Goal: Task Accomplishment & Management: Use online tool/utility

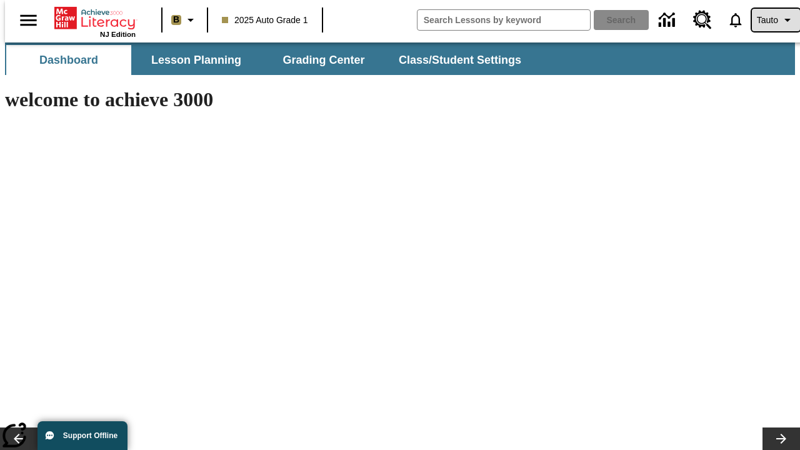
click at [770, 20] on span "Tauto" at bounding box center [767, 20] width 21 height 13
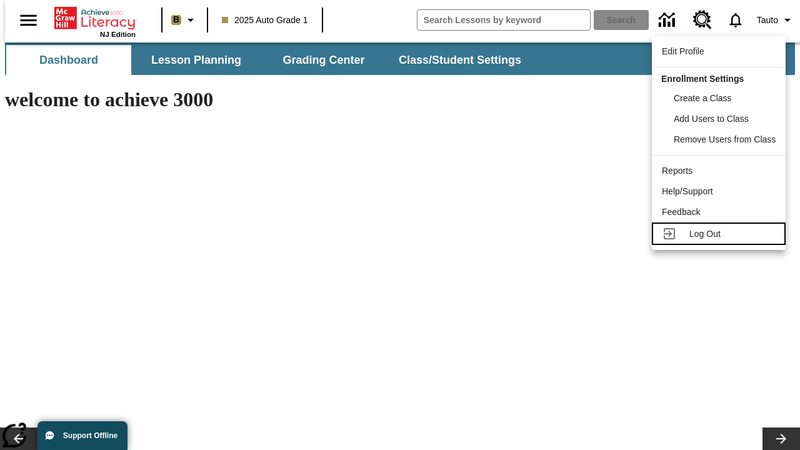
click at [721, 234] on span "Log Out" at bounding box center [705, 234] width 31 height 10
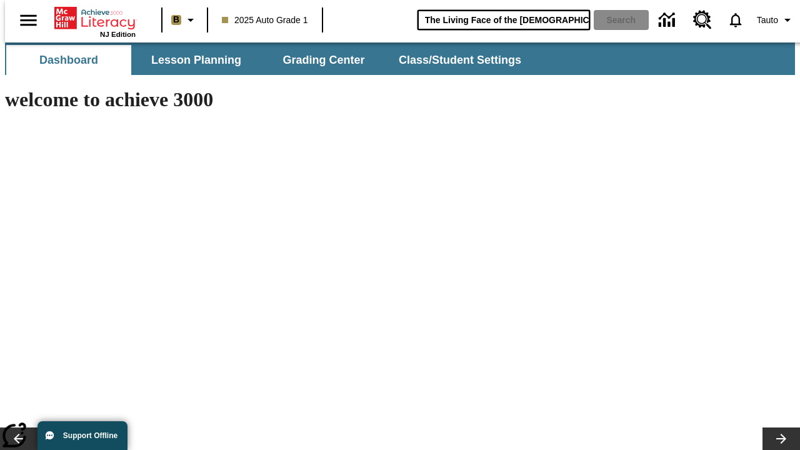
type input "The Living Face of the Māori"
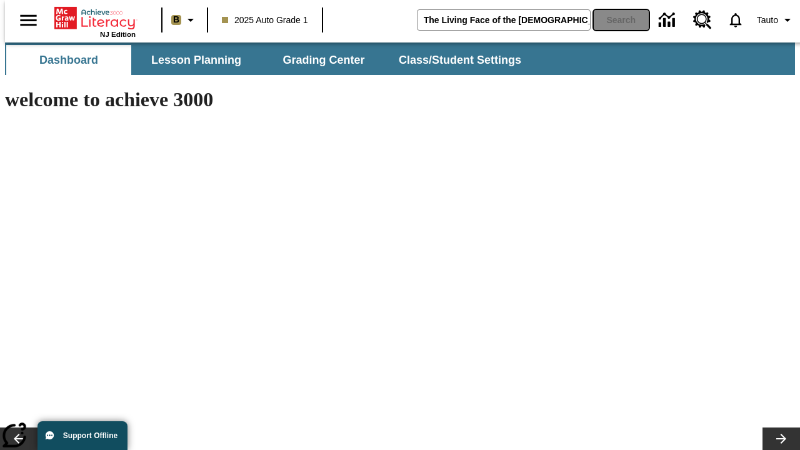
click at [614, 20] on button "Search" at bounding box center [621, 20] width 55 height 20
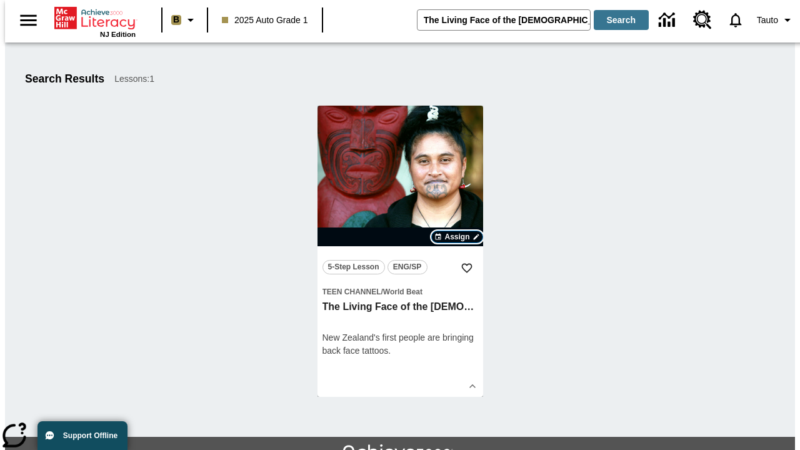
click at [458, 237] on span "Assign" at bounding box center [457, 236] width 25 height 11
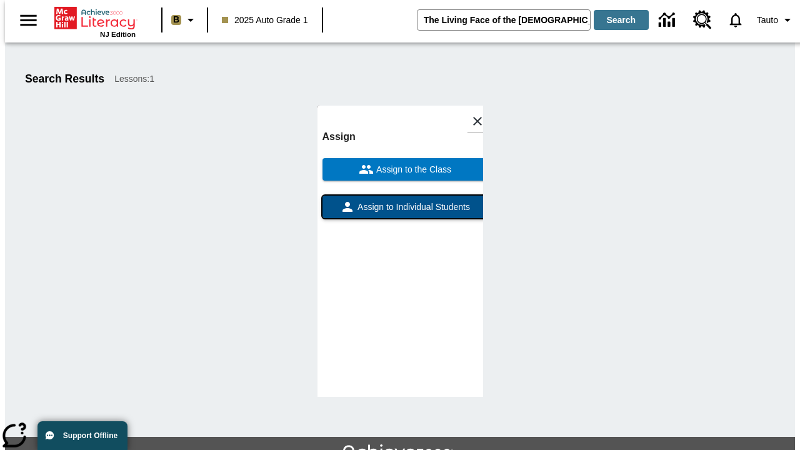
click at [400, 201] on span "Assign to Individual Students" at bounding box center [412, 207] width 115 height 13
